Goal: Information Seeking & Learning: Learn about a topic

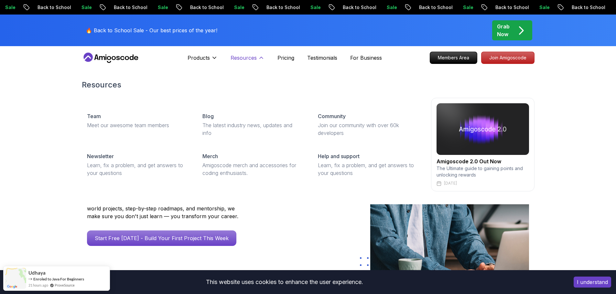
click at [244, 57] on p "Resources" at bounding box center [243, 58] width 26 height 8
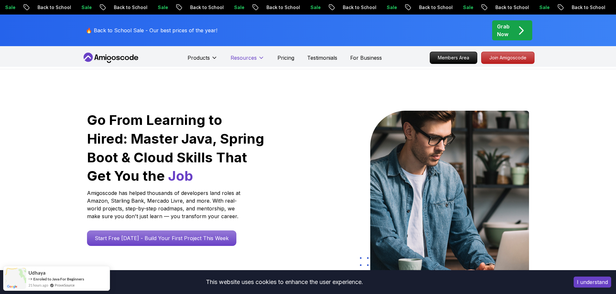
click at [244, 57] on p "Resources" at bounding box center [243, 58] width 26 height 8
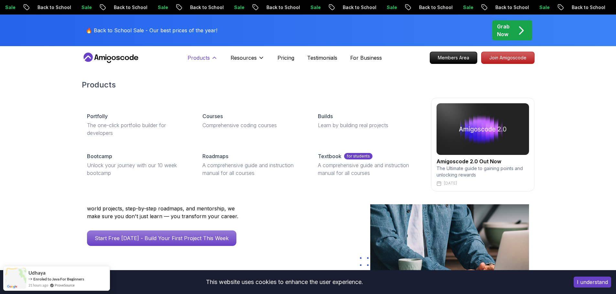
click at [189, 57] on p "Products" at bounding box center [198, 58] width 22 height 8
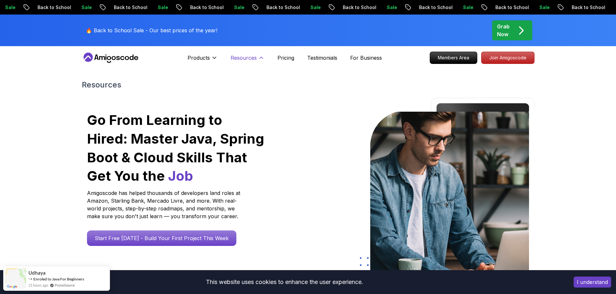
click at [239, 57] on p "Resources" at bounding box center [243, 58] width 26 height 8
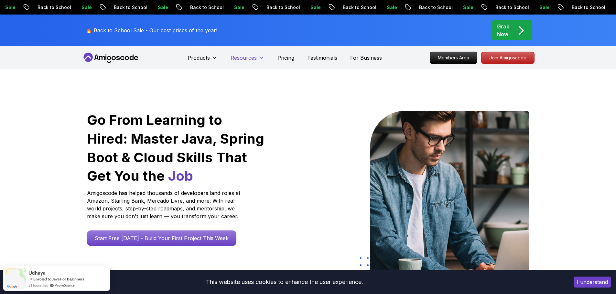
click at [239, 57] on p "Resources" at bounding box center [243, 58] width 26 height 8
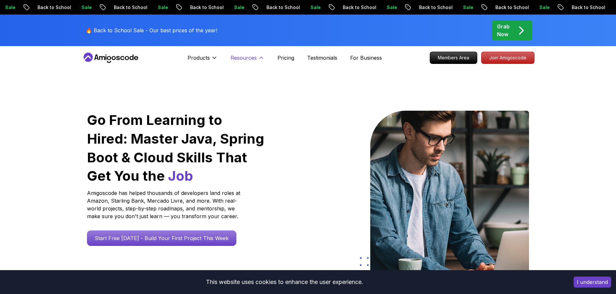
click at [248, 59] on p "Resources" at bounding box center [243, 58] width 26 height 8
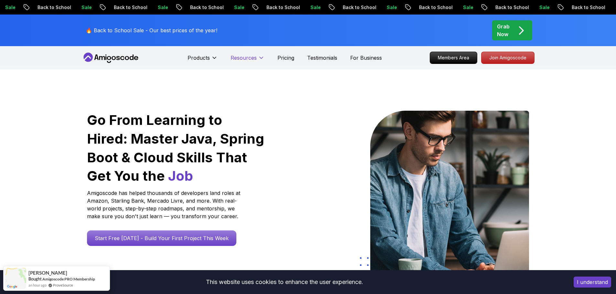
click at [248, 59] on p "Resources" at bounding box center [243, 58] width 26 height 8
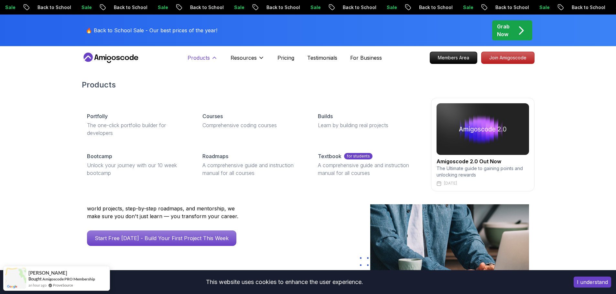
click at [200, 58] on p "Products" at bounding box center [198, 58] width 22 height 8
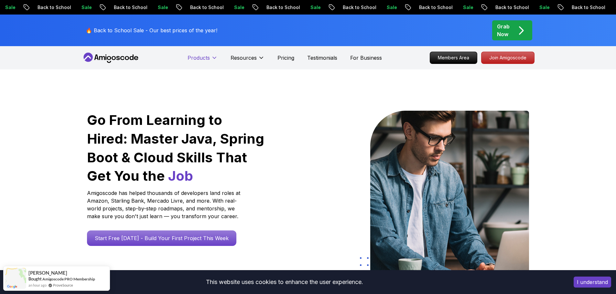
click at [200, 58] on p "Products" at bounding box center [198, 58] width 22 height 8
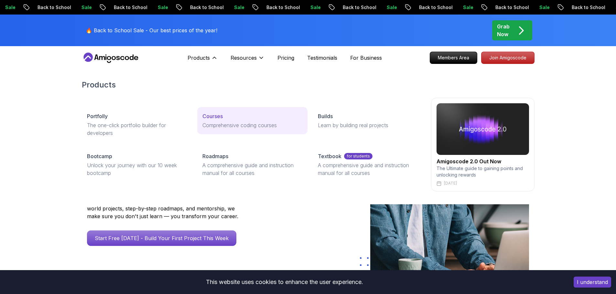
click at [208, 115] on p "Courses" at bounding box center [212, 116] width 20 height 8
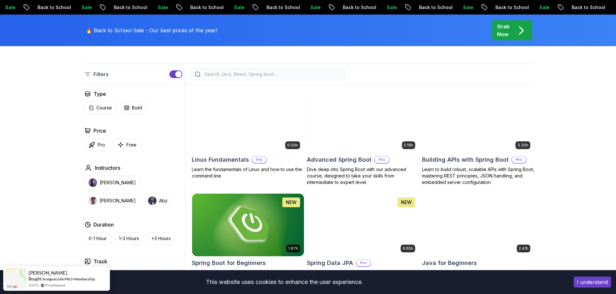
scroll to position [162, 0]
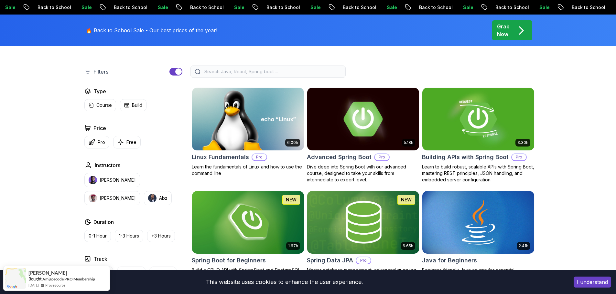
click at [449, 106] on img at bounding box center [477, 119] width 117 height 66
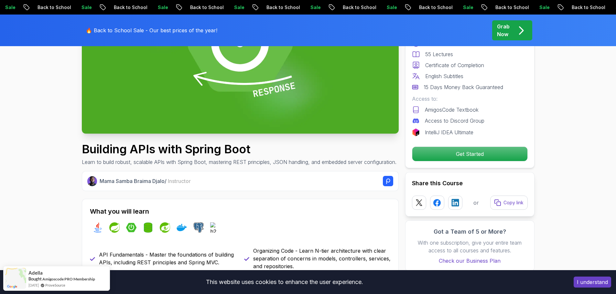
scroll to position [32, 0]
